Goal: Task Accomplishment & Management: Use online tool/utility

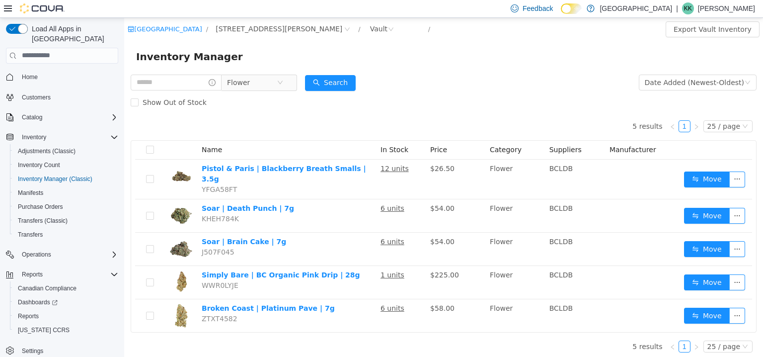
click at [262, 20] on div "[GEOGRAPHIC_DATA] / [STREET_ADDRESS][PERSON_NAME] / Vault / Export Vault Invent…" at bounding box center [443, 28] width 639 height 23
click at [260, 27] on span "[STREET_ADDRESS][PERSON_NAME]" at bounding box center [279, 28] width 127 height 11
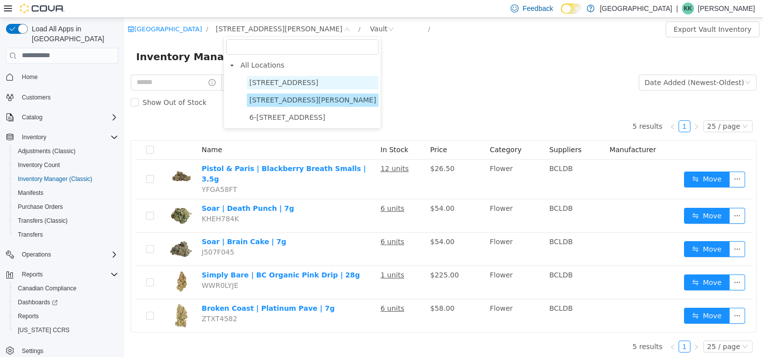
click at [290, 84] on span "[STREET_ADDRESS]" at bounding box center [283, 82] width 69 height 8
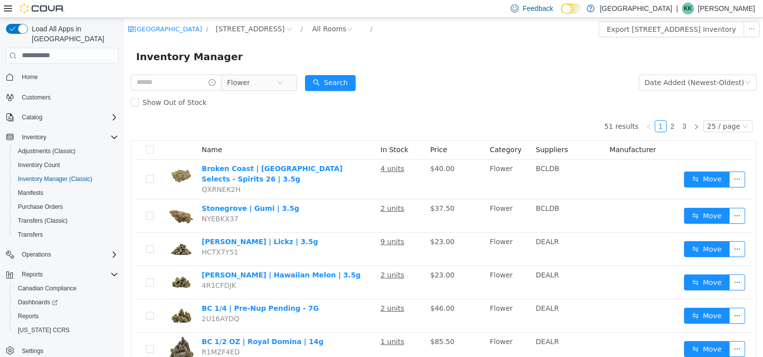
click at [283, 84] on icon "icon: close-circle" at bounding box center [280, 82] width 6 height 6
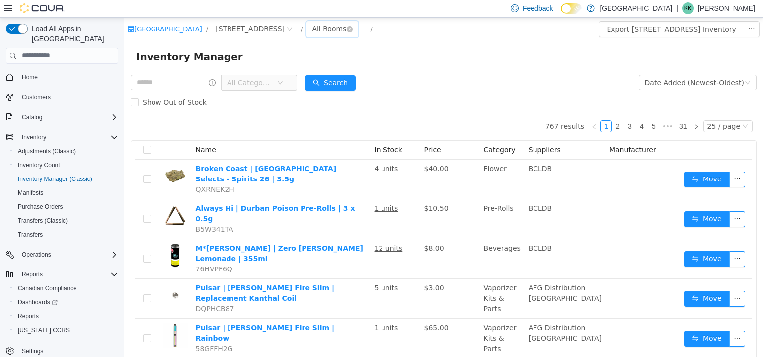
click at [346, 32] on div "All Rooms" at bounding box center [329, 28] width 34 height 15
click at [365, 84] on li "Vault" at bounding box center [378, 81] width 60 height 16
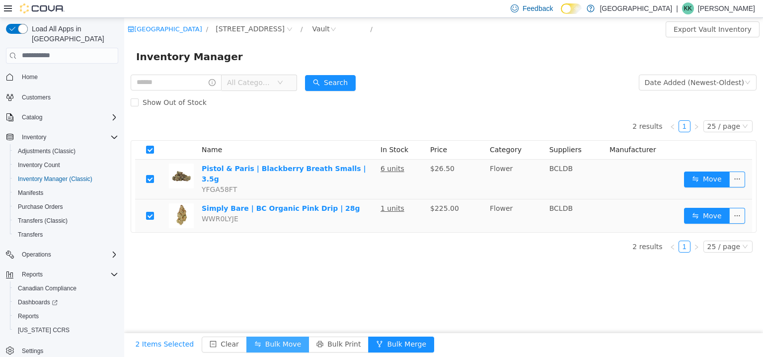
click at [268, 345] on button "Bulk Move" at bounding box center [277, 344] width 63 height 16
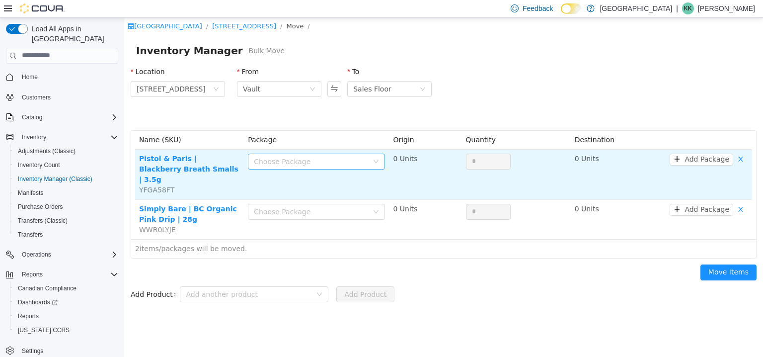
click at [290, 162] on div "Choose Package" at bounding box center [311, 161] width 114 height 10
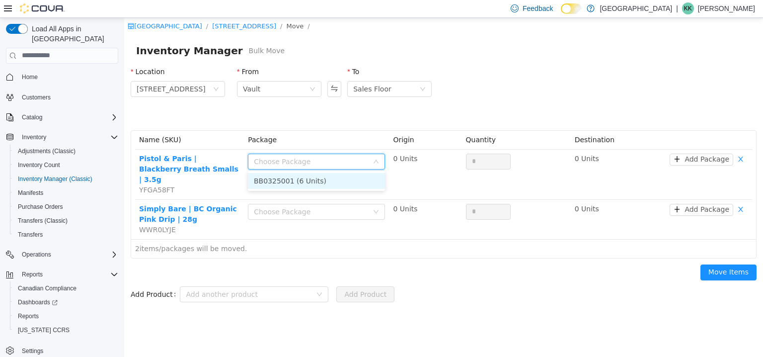
click at [310, 184] on li "BB0325001 (6 Units)" at bounding box center [316, 180] width 137 height 16
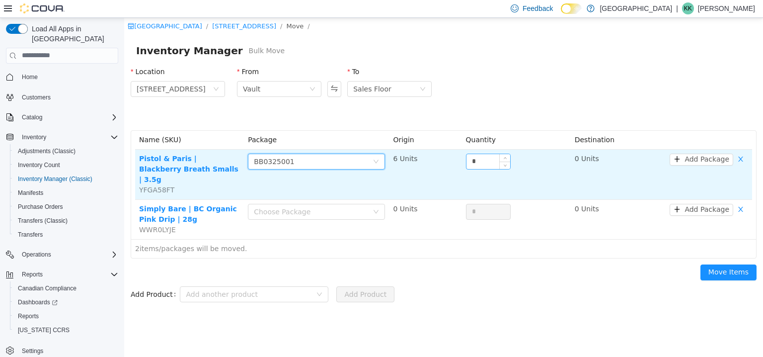
click at [478, 160] on input "*" at bounding box center [489, 161] width 44 height 15
type input "*"
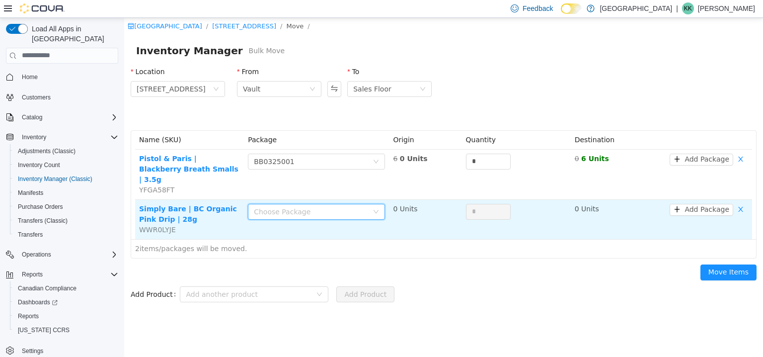
click at [270, 206] on div "Choose Package" at bounding box center [313, 211] width 119 height 15
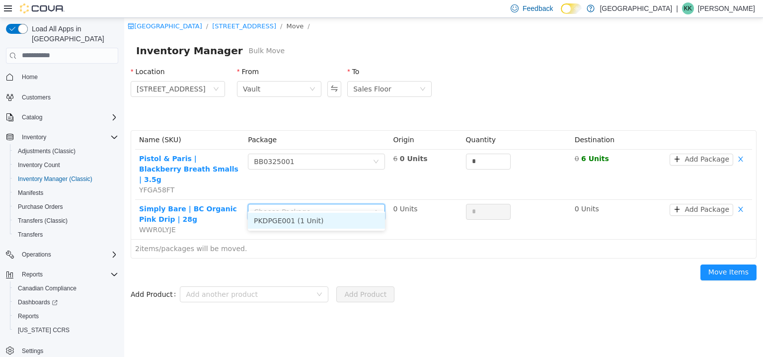
click at [284, 222] on li "PKDPGE001 (1 Unit)" at bounding box center [316, 220] width 137 height 16
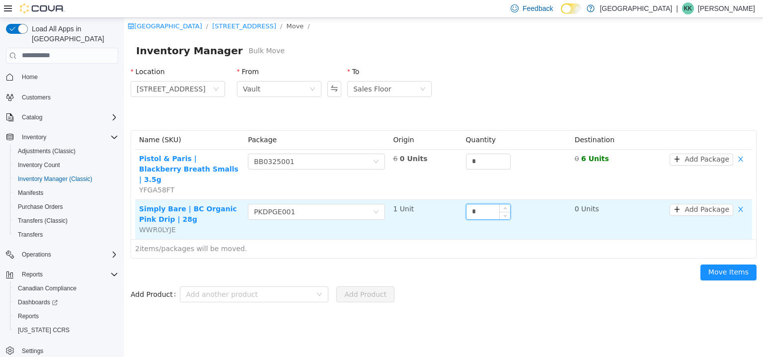
click at [484, 204] on input "*" at bounding box center [489, 211] width 44 height 15
type input "*"
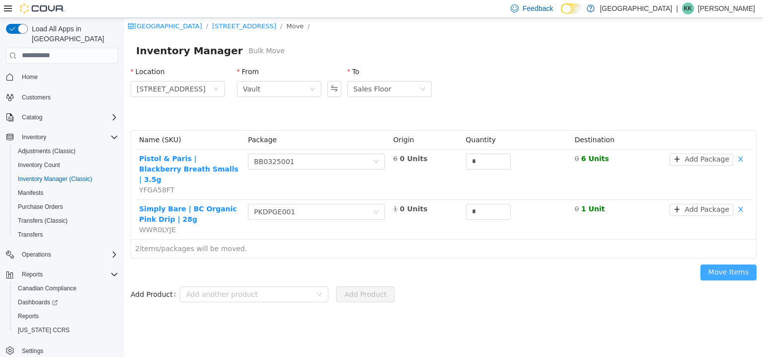
click at [722, 264] on button "Move Items" at bounding box center [729, 272] width 56 height 16
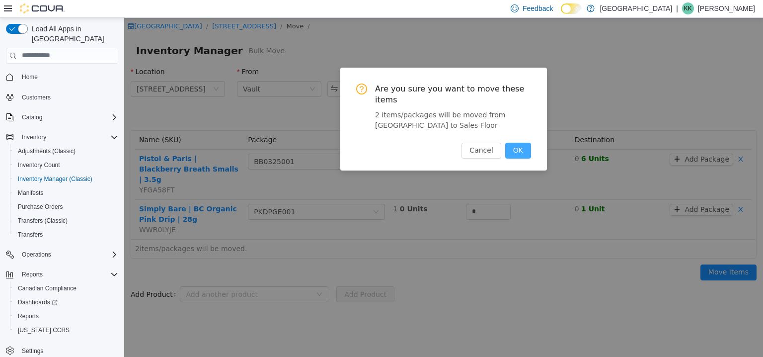
click at [521, 142] on button "OK" at bounding box center [518, 150] width 26 height 16
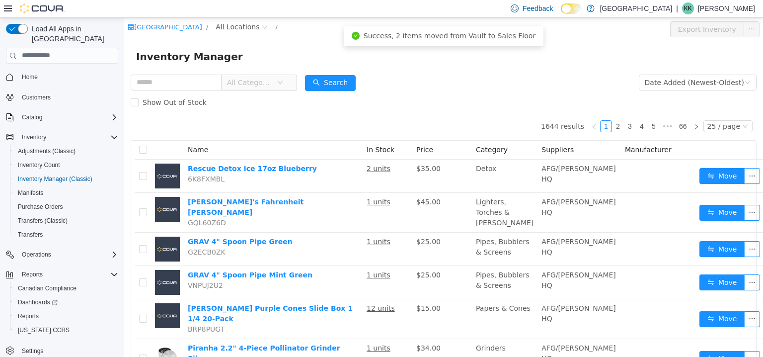
click at [476, 93] on div "Show Out of Stock" at bounding box center [444, 102] width 626 height 20
